Goal: Find specific page/section: Find specific page/section

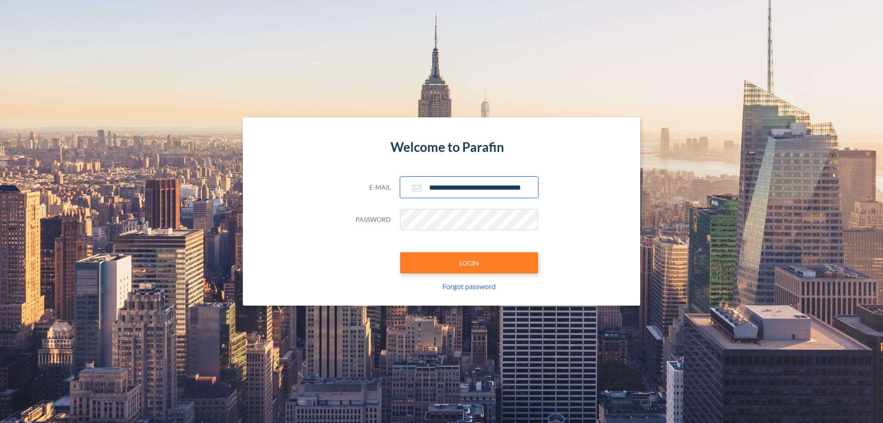
type input "**********"
click at [469, 263] on button "LOGIN" at bounding box center [469, 262] width 138 height 21
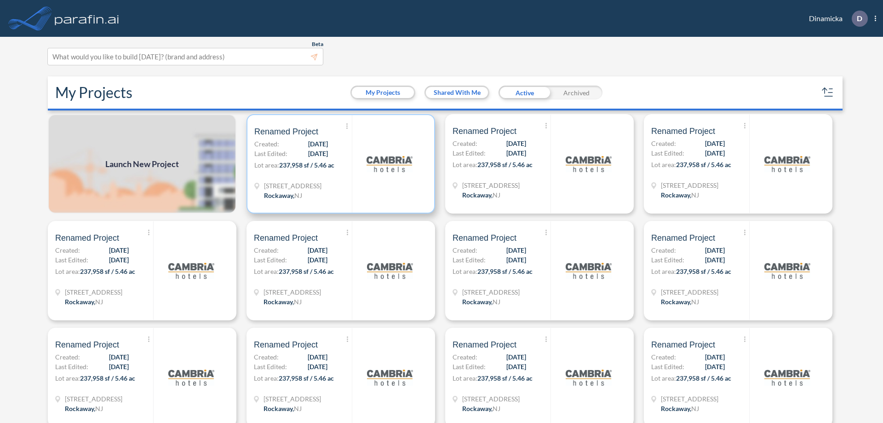
scroll to position [2, 0]
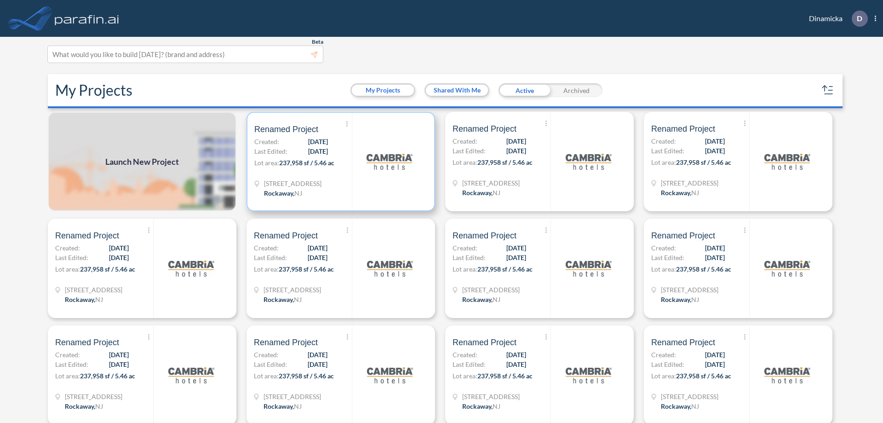
click at [339, 161] on p "Lot area: 237,958 sf / 5.46 ac" at bounding box center [302, 164] width 97 height 13
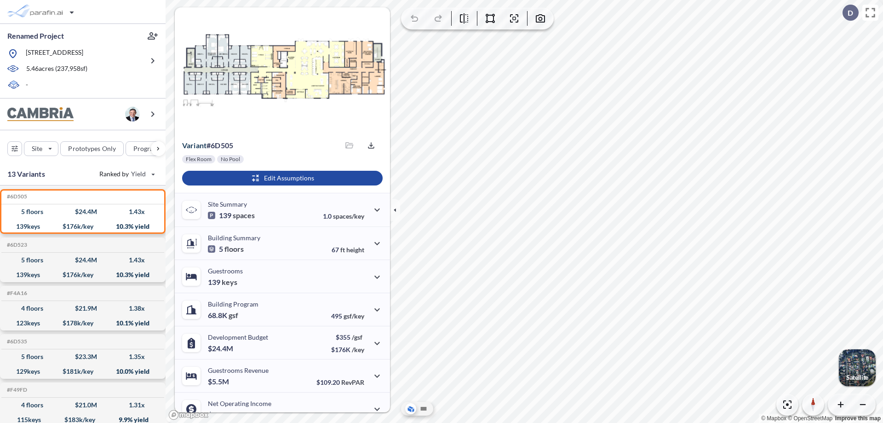
scroll to position [46, 0]
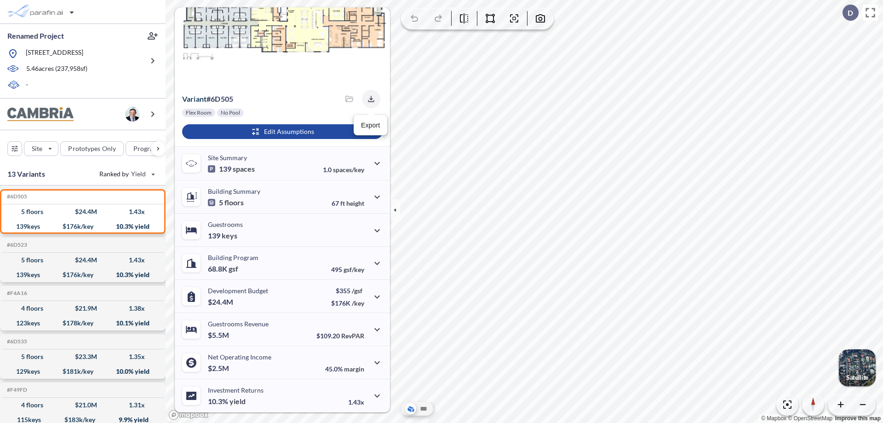
click at [368, 99] on icon "button" at bounding box center [371, 99] width 6 height 6
